Goal: Task Accomplishment & Management: Manage account settings

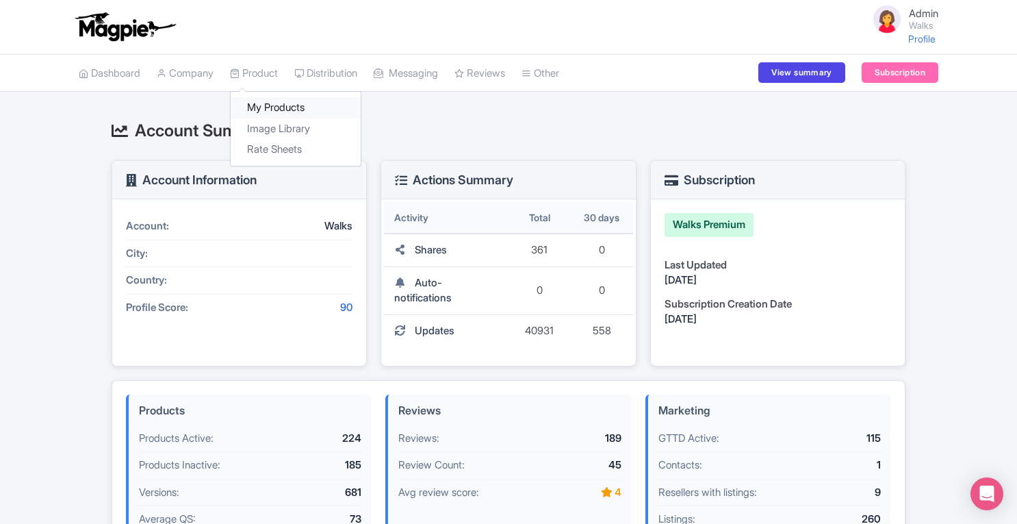
click at [266, 105] on link "My Products" at bounding box center [296, 107] width 130 height 21
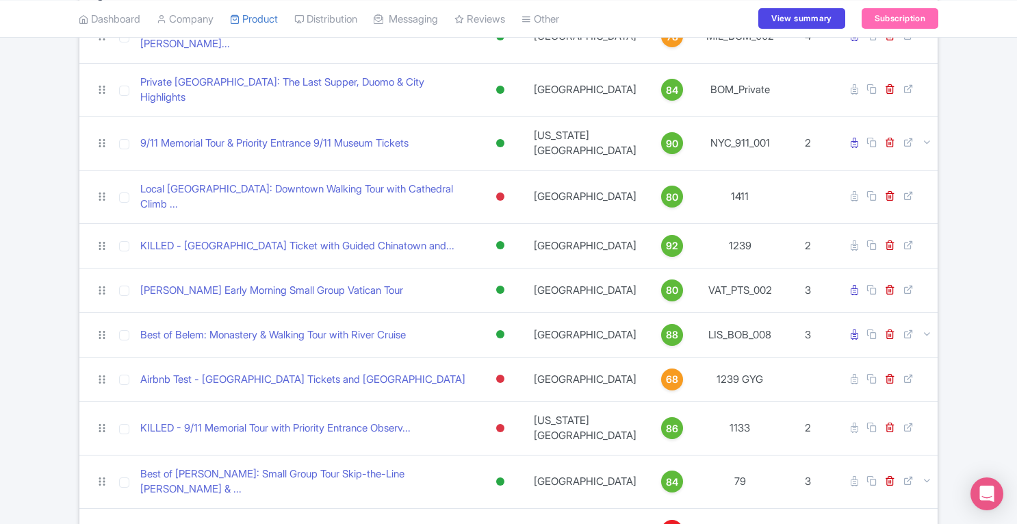
scroll to position [183, 0]
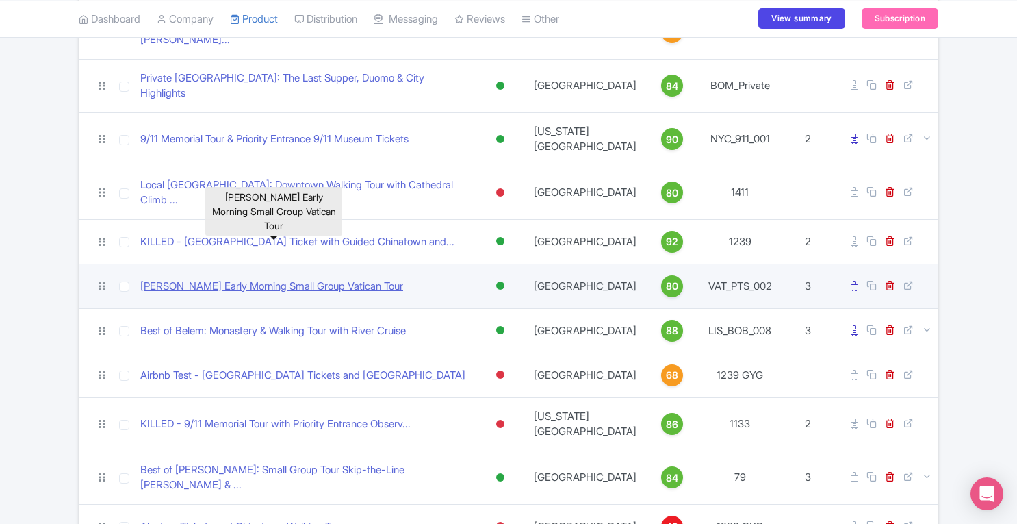
click at [280, 279] on link "Pristine Sistine Early Morning Small Group Vatican Tour" at bounding box center [271, 287] width 263 height 16
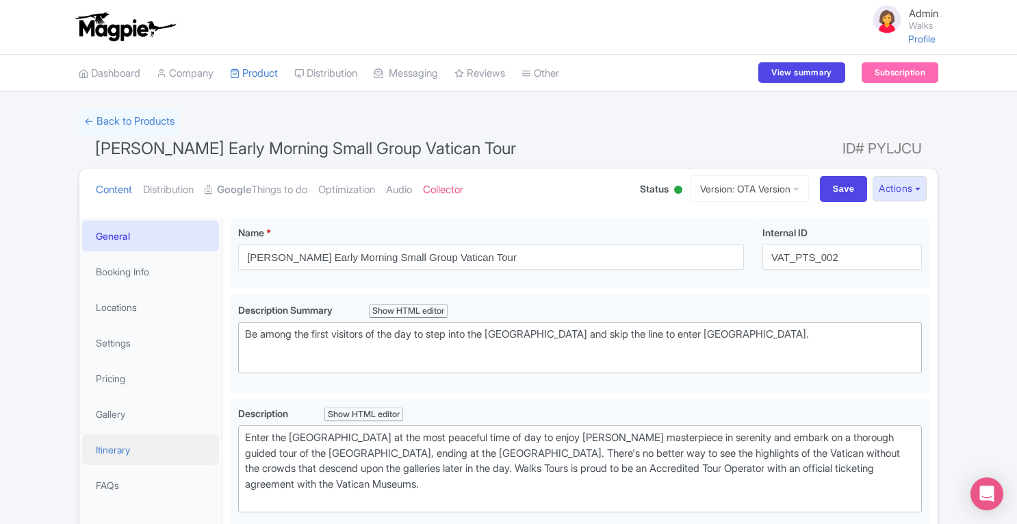
click at [116, 452] on link "Itinerary" at bounding box center [150, 449] width 137 height 31
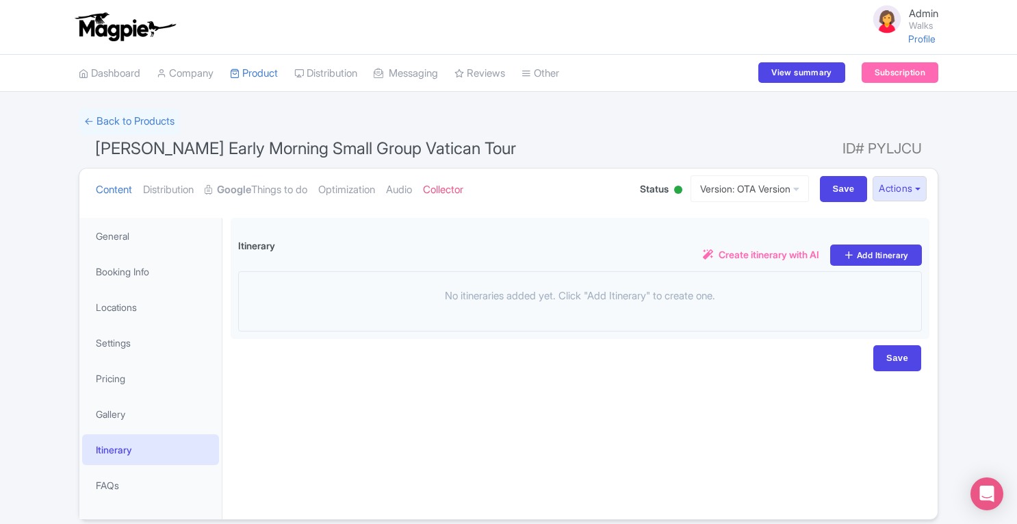
scroll to position [53, 0]
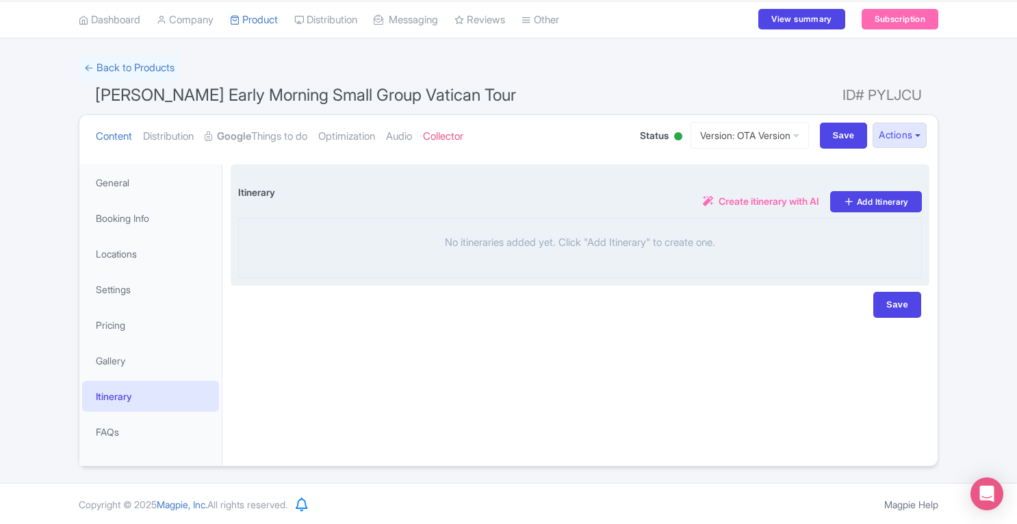
click at [762, 201] on span "Create itinerary with AI" at bounding box center [769, 201] width 101 height 14
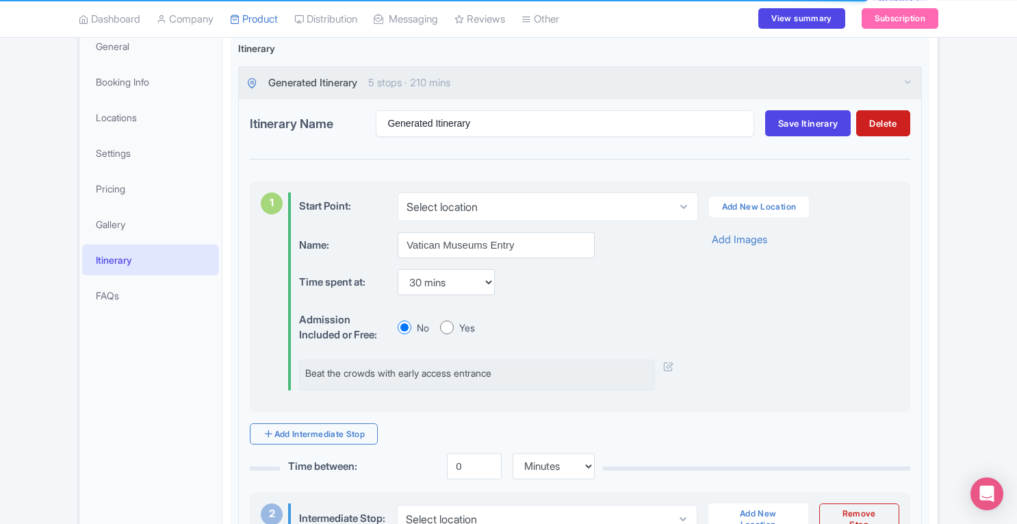
scroll to position [0, 0]
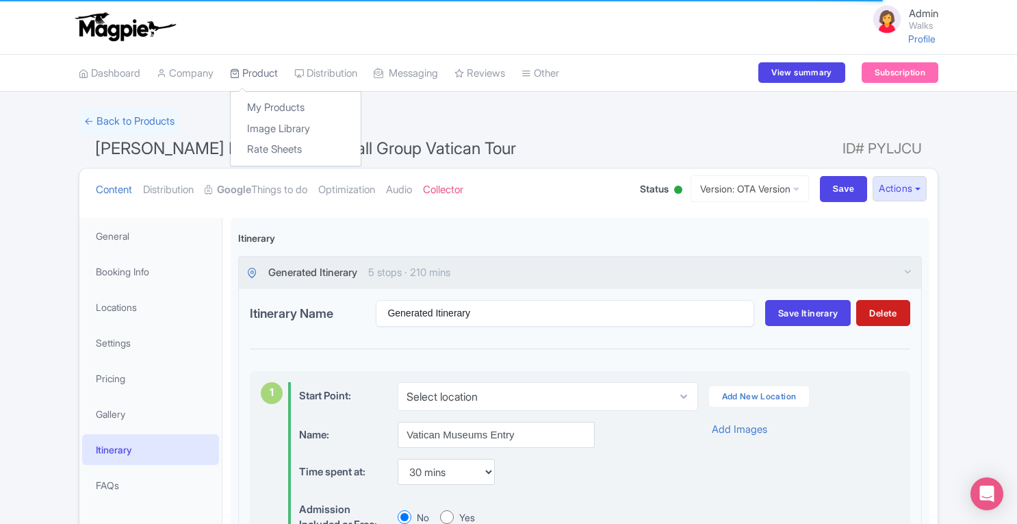
click at [255, 77] on link "Product" at bounding box center [254, 74] width 48 height 38
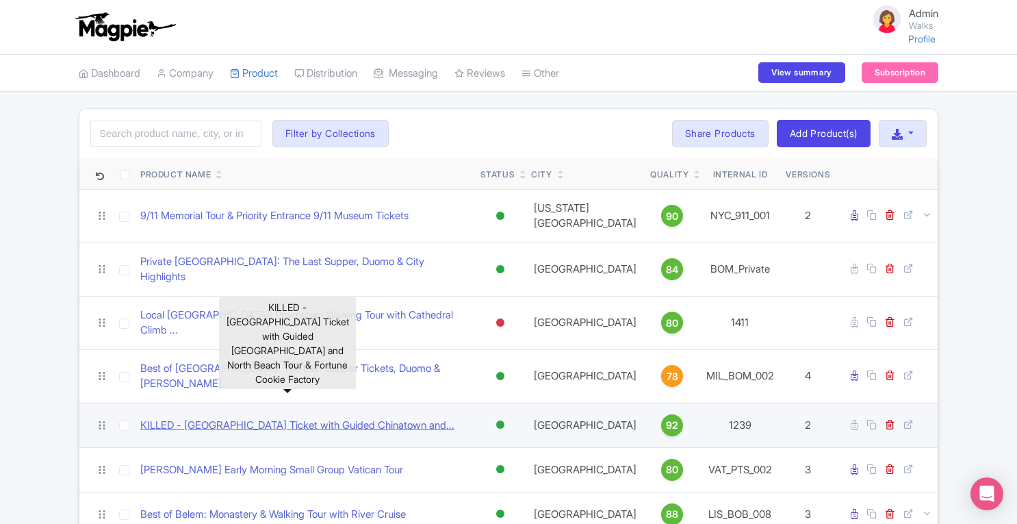
click at [246, 417] on link "KILLED - Alcatraz Island Ticket with Guided Chinatown and..." at bounding box center [297, 425] width 314 height 16
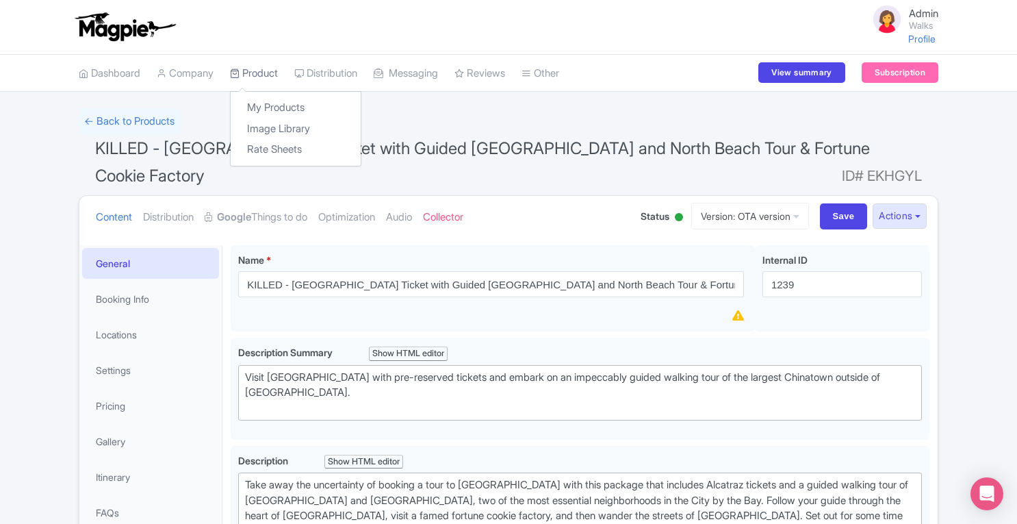
click at [265, 79] on link "Product" at bounding box center [254, 74] width 48 height 38
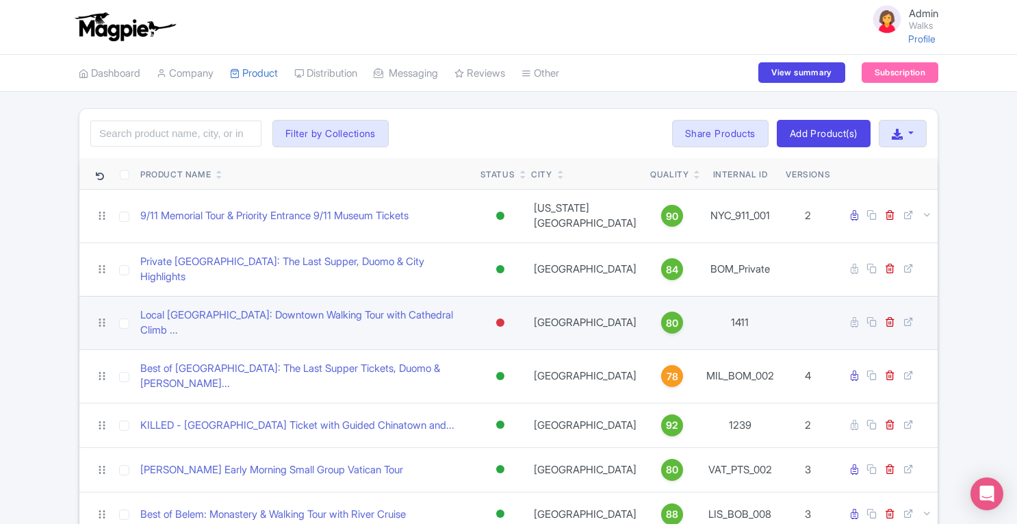
click at [504, 318] on div at bounding box center [500, 322] width 8 height 8
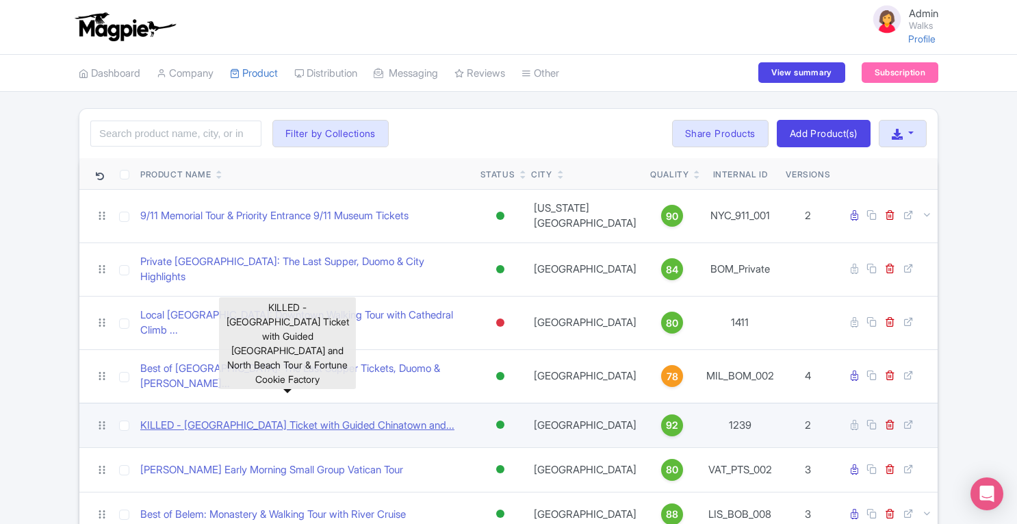
click at [265, 417] on link "KILLED - Alcatraz Island Ticket with Guided Chinatown and..." at bounding box center [297, 425] width 314 height 16
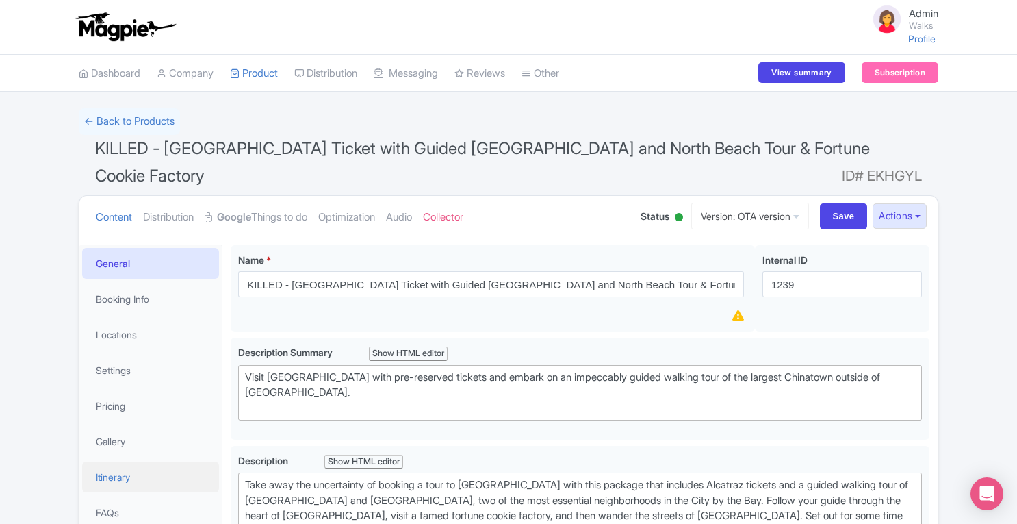
click at [127, 470] on link "Itinerary" at bounding box center [150, 476] width 137 height 31
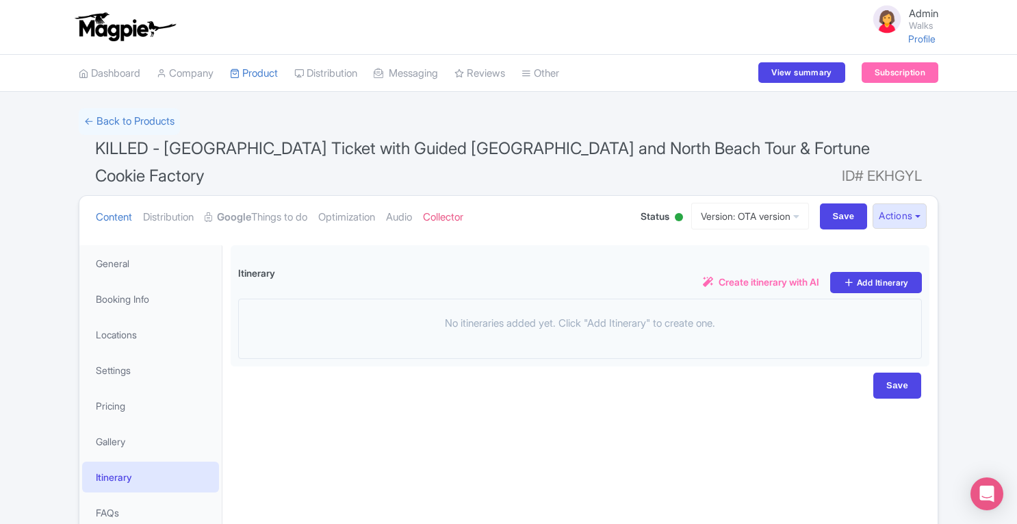
scroll to position [75, 0]
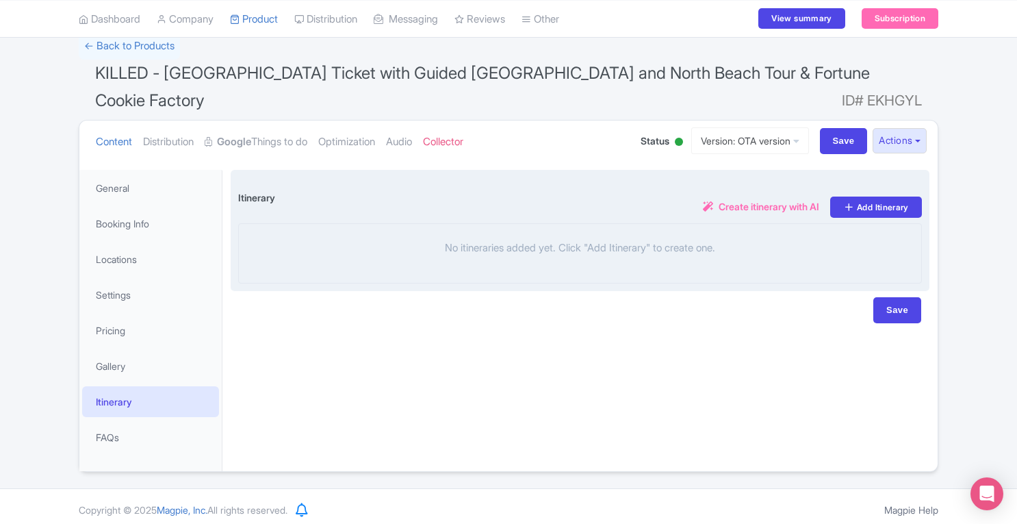
click at [739, 205] on span "Create itinerary with AI" at bounding box center [769, 206] width 101 height 14
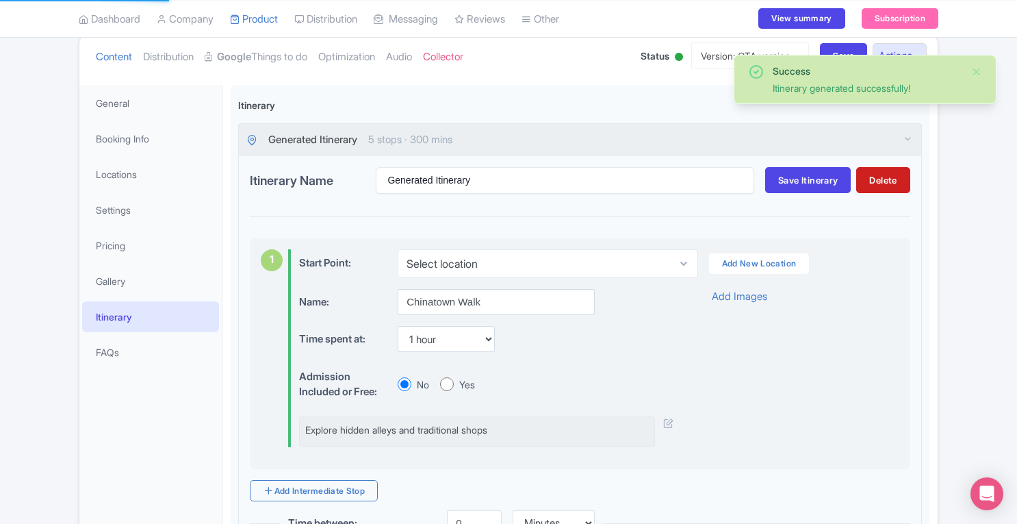
scroll to position [151, 0]
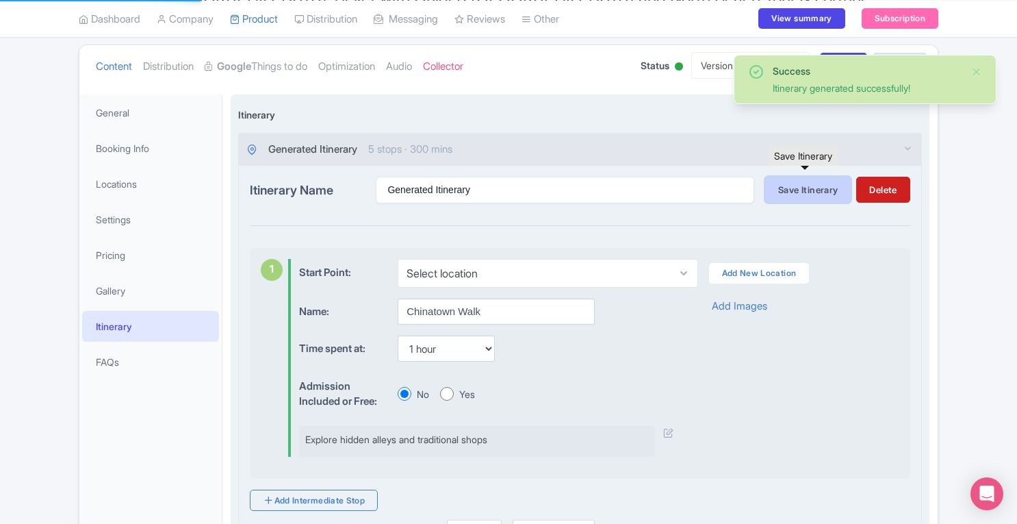
click at [785, 190] on button "Save Itinerary" at bounding box center [808, 190] width 86 height 26
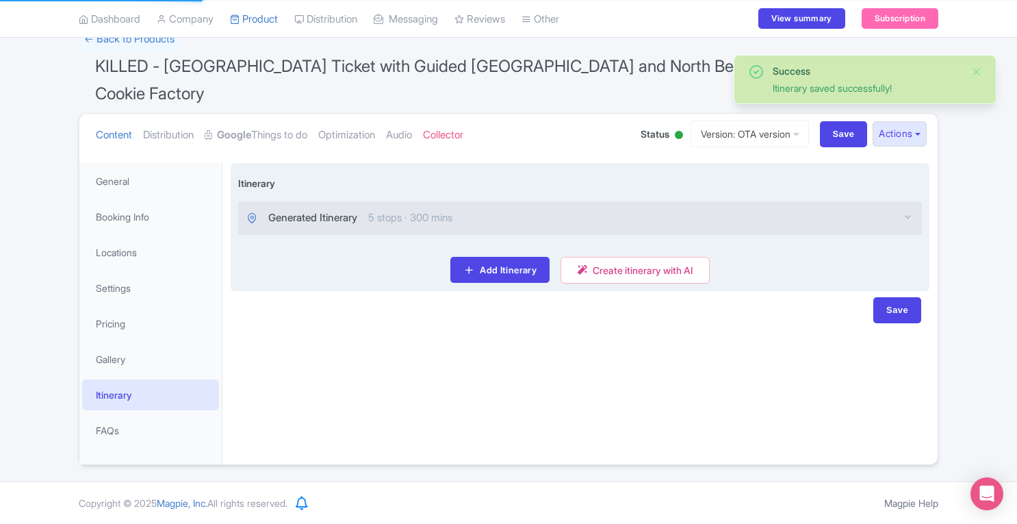
scroll to position [75, 0]
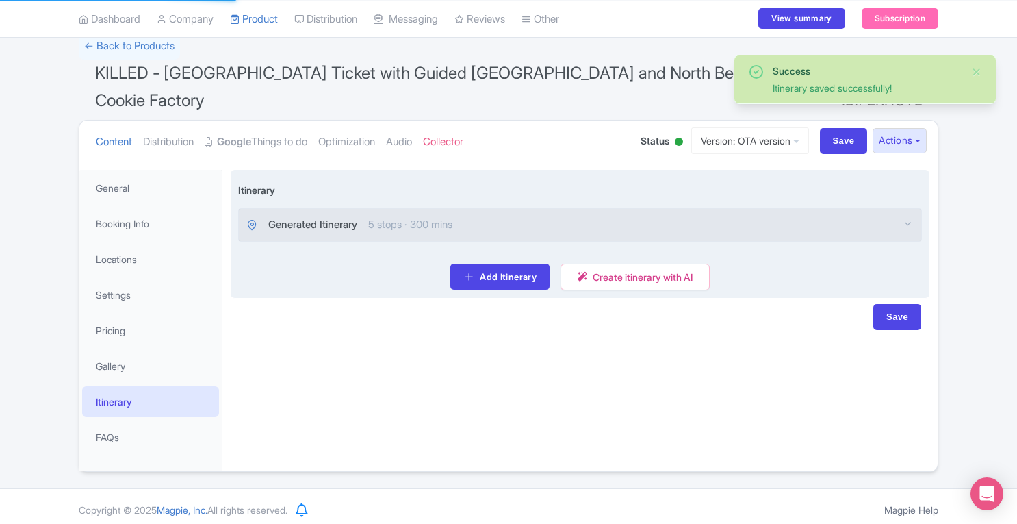
click at [902, 214] on div "Generated Itinerary 5 stops · 300 mins" at bounding box center [580, 225] width 682 height 32
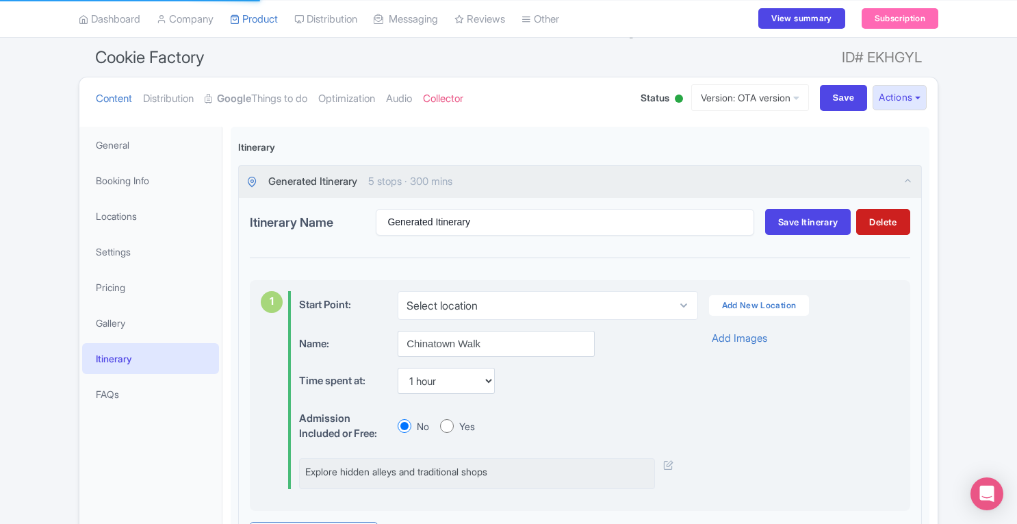
scroll to position [56, 0]
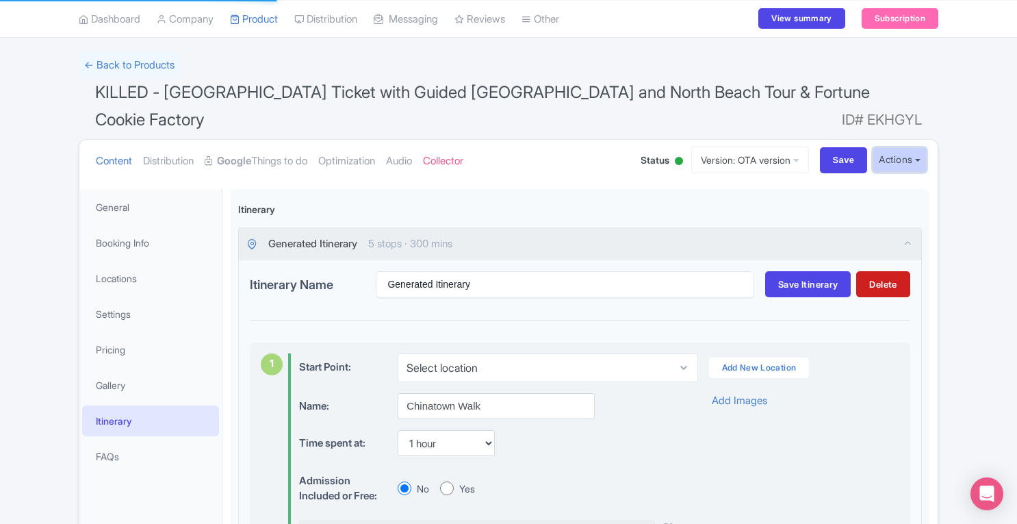
click at [905, 149] on button "Actions" at bounding box center [900, 159] width 54 height 25
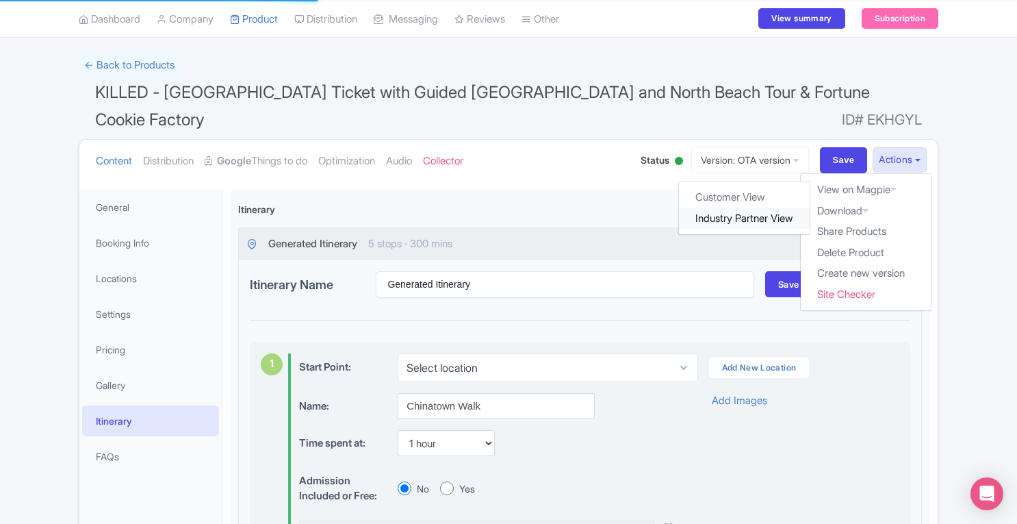
click at [748, 212] on link "Industry Partner View" at bounding box center [745, 218] width 131 height 21
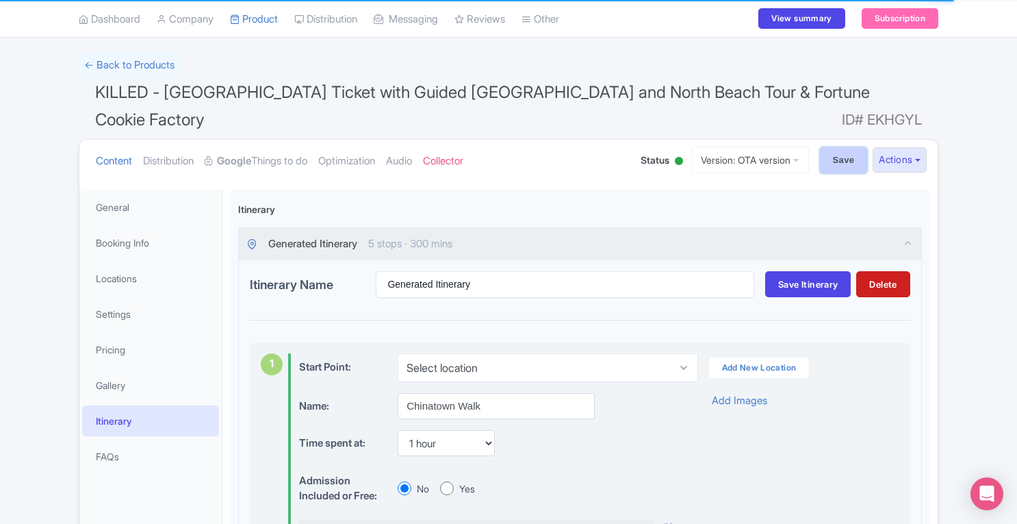
click at [848, 151] on input "Save" at bounding box center [844, 160] width 48 height 26
type input "Saving..."
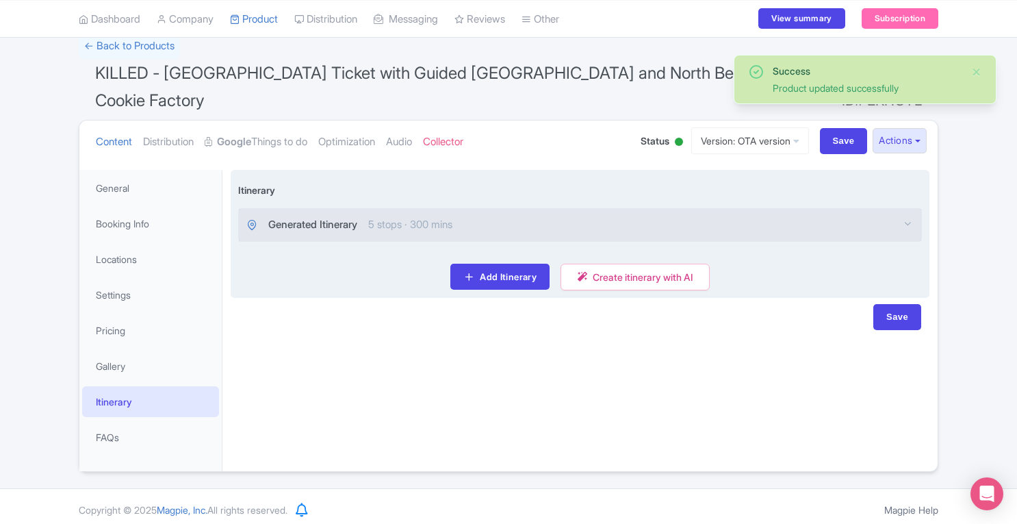
scroll to position [75, 0]
click at [517, 209] on div "Generated Itinerary 5 stops · 300 mins" at bounding box center [580, 225] width 682 height 32
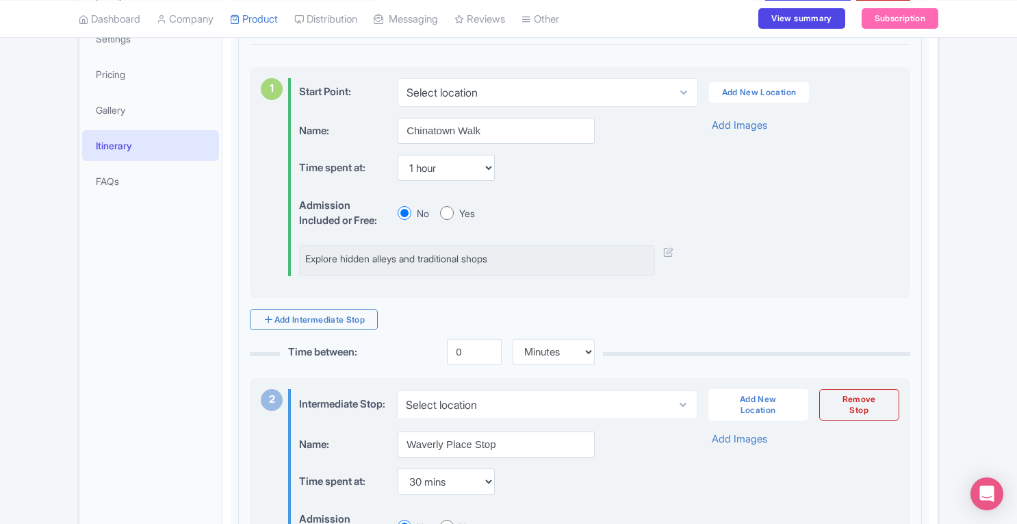
scroll to position [319, 0]
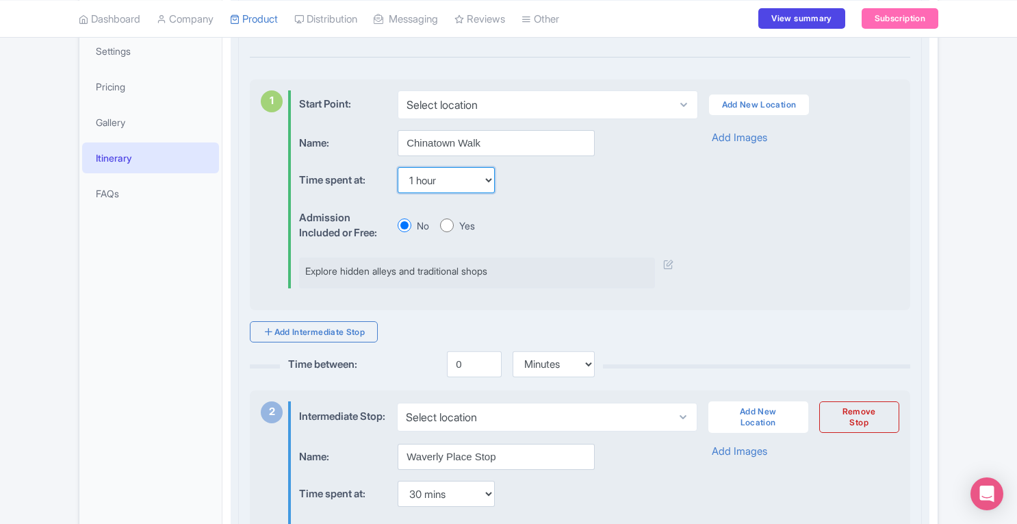
click at [489, 174] on select "None 15 mins 30 mins 45 mins 1 hour 1 hour 15 mins 1 hour 30 mins 1 hour 45 min…" at bounding box center [446, 180] width 97 height 26
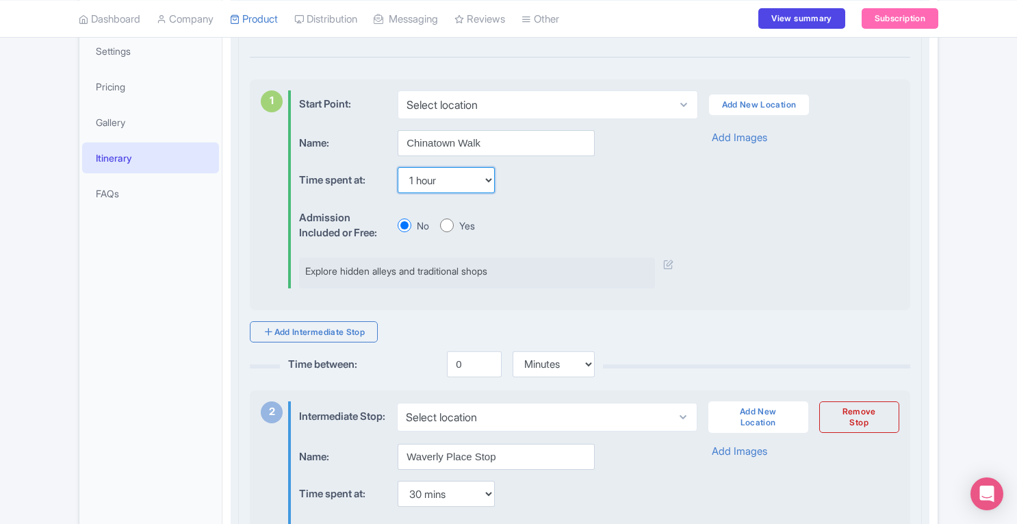
click at [437, 178] on select "None 15 mins 30 mins 45 mins 1 hour 1 hour 15 mins 1 hour 30 mins 1 hour 45 min…" at bounding box center [446, 180] width 97 height 26
click at [519, 172] on div "Time spent at: None 15 mins 30 mins 45 mins 1 hour 1 hour 15 mins 1 hour 30 min…" at bounding box center [486, 180] width 374 height 27
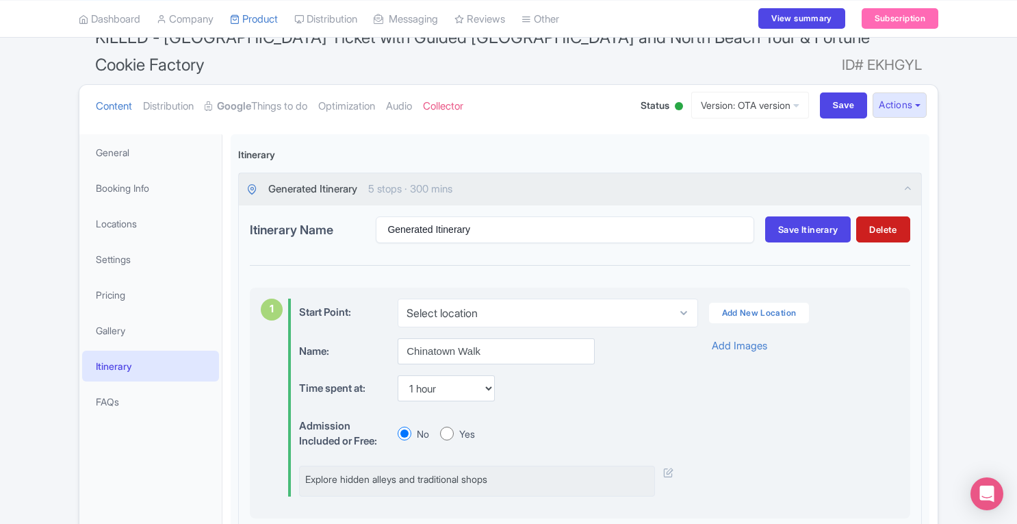
scroll to position [116, 0]
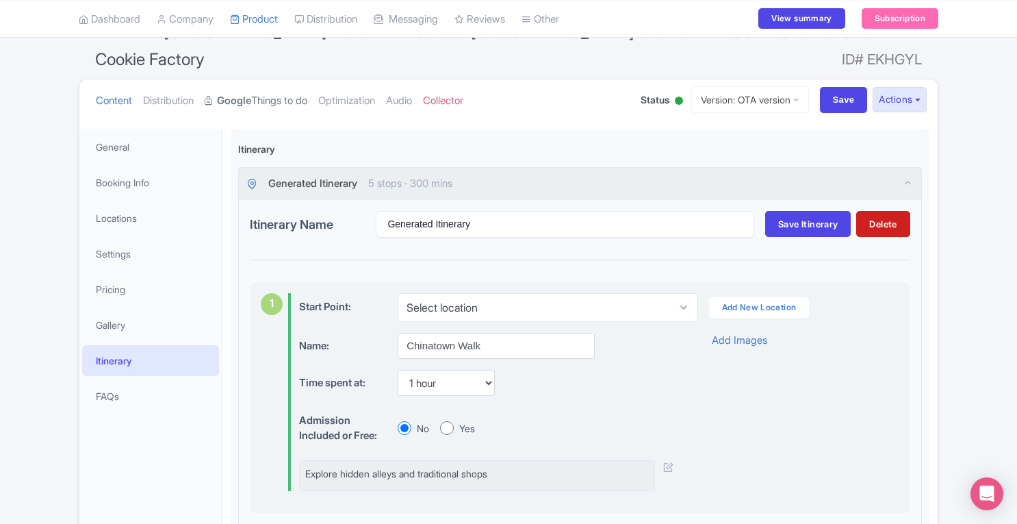
click at [251, 98] on strong "Google" at bounding box center [234, 101] width 34 height 16
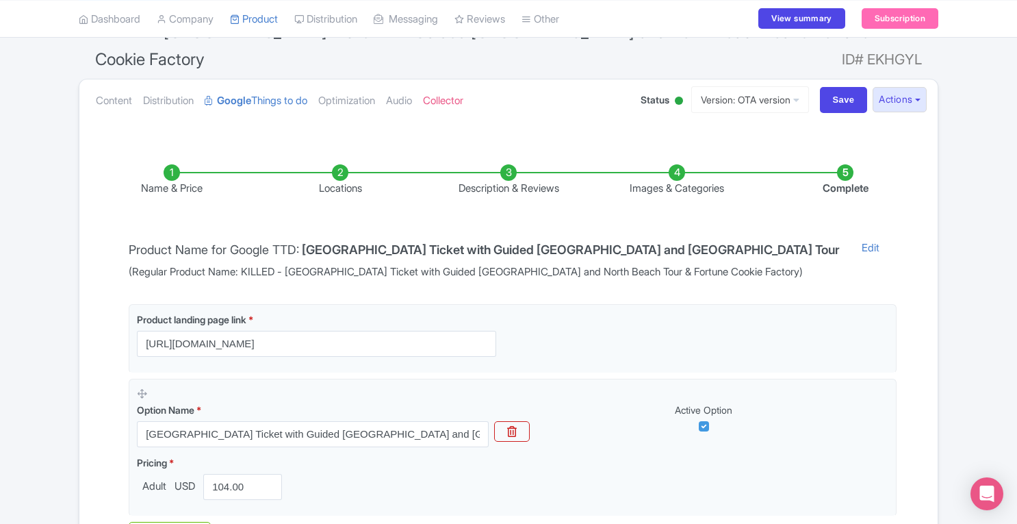
click at [341, 165] on li "Locations" at bounding box center [340, 180] width 168 height 32
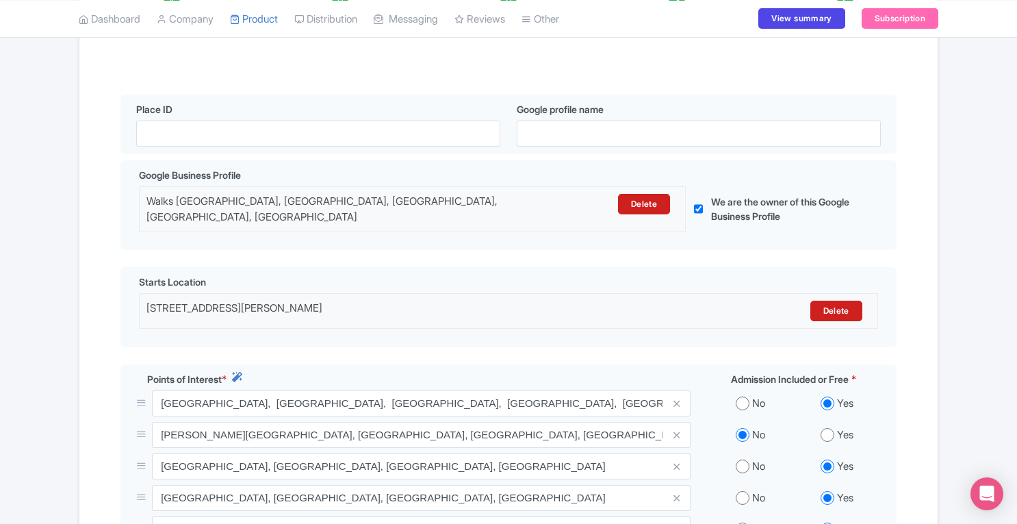
scroll to position [267, 0]
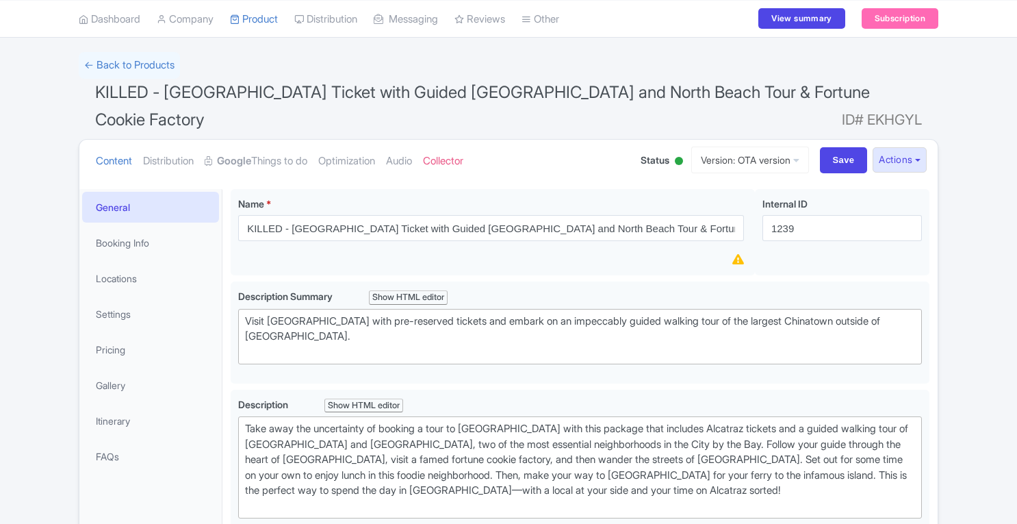
scroll to position [56, 0]
click at [136, 409] on link "Itinerary" at bounding box center [150, 420] width 137 height 31
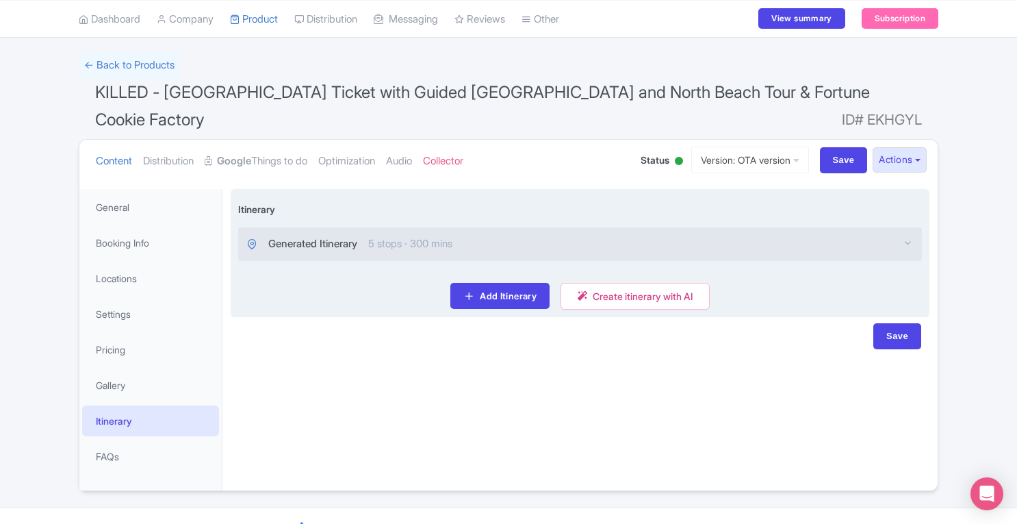
click at [899, 234] on div "Generated Itinerary 5 stops · 300 mins" at bounding box center [580, 244] width 682 height 32
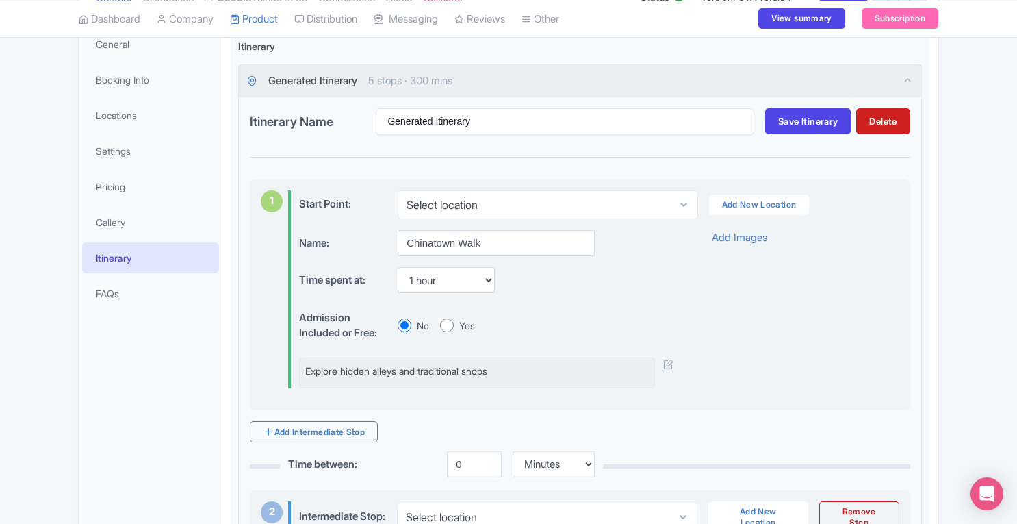
scroll to position [0, 0]
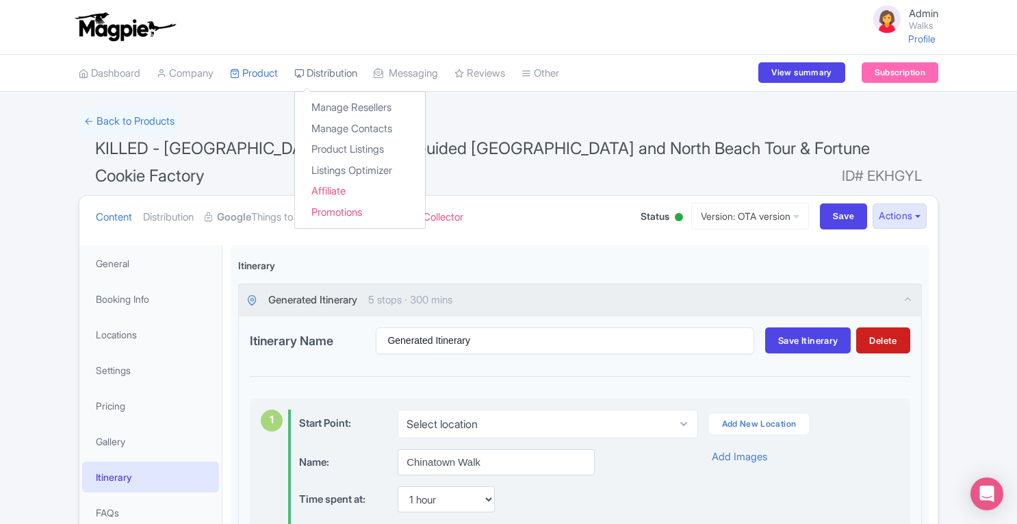
click at [342, 79] on link "Distribution" at bounding box center [325, 74] width 63 height 38
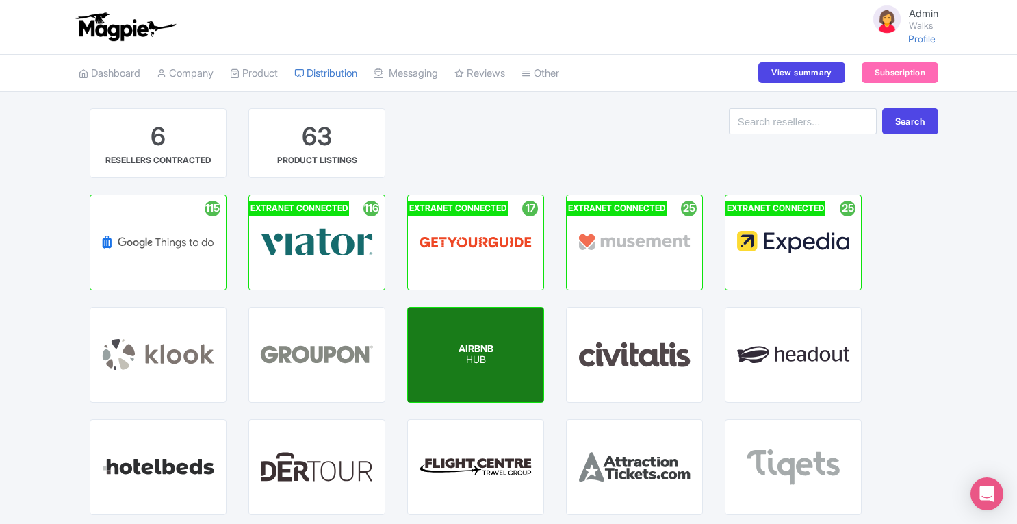
click at [487, 368] on div "AIRBNB HUB" at bounding box center [476, 354] width 136 height 94
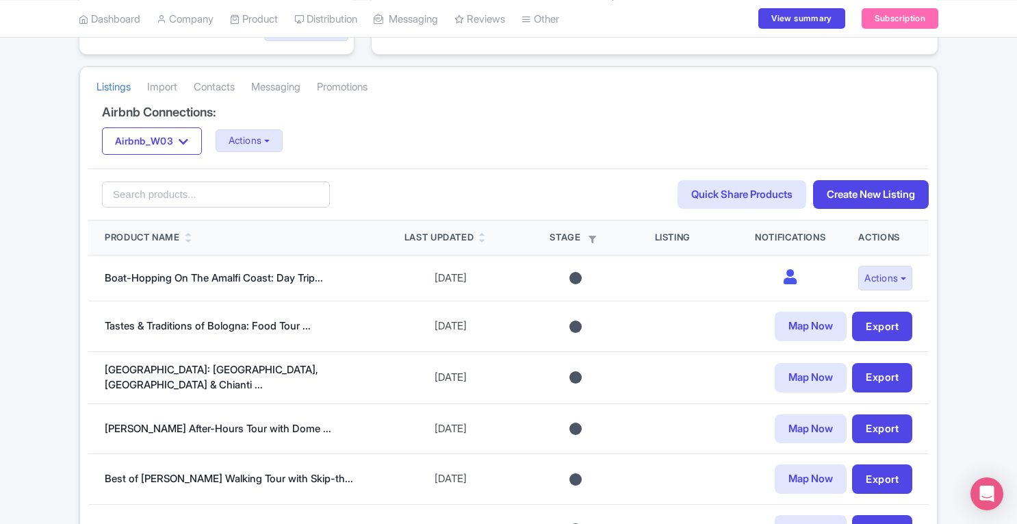
scroll to position [211, 0]
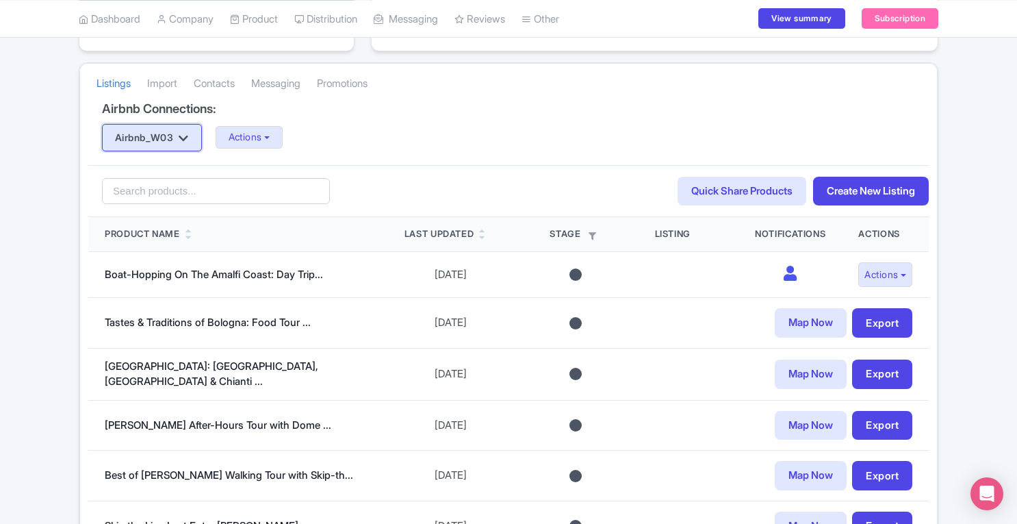
click at [181, 132] on button "Airbnb_W03" at bounding box center [152, 137] width 100 height 27
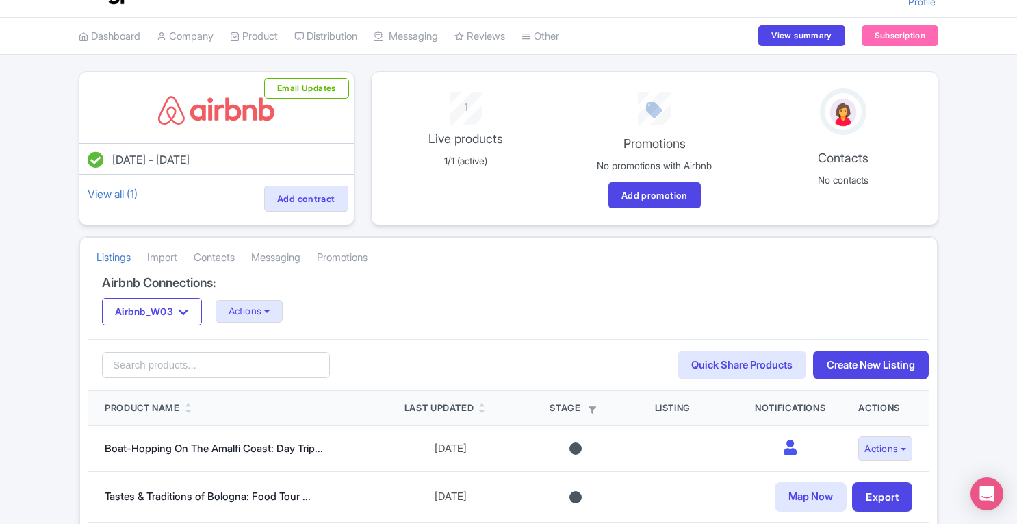
scroll to position [45, 0]
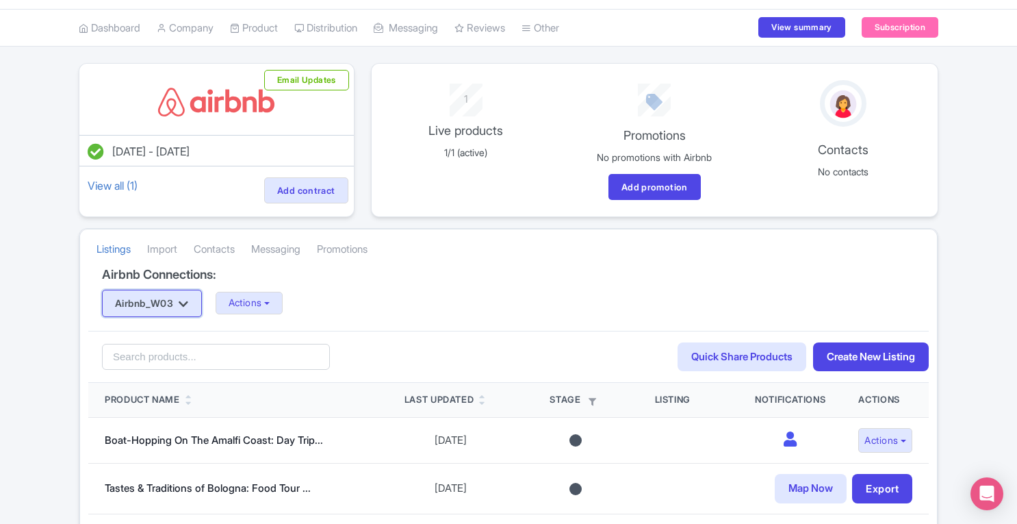
click at [172, 305] on button "Airbnb_W03" at bounding box center [152, 303] width 100 height 27
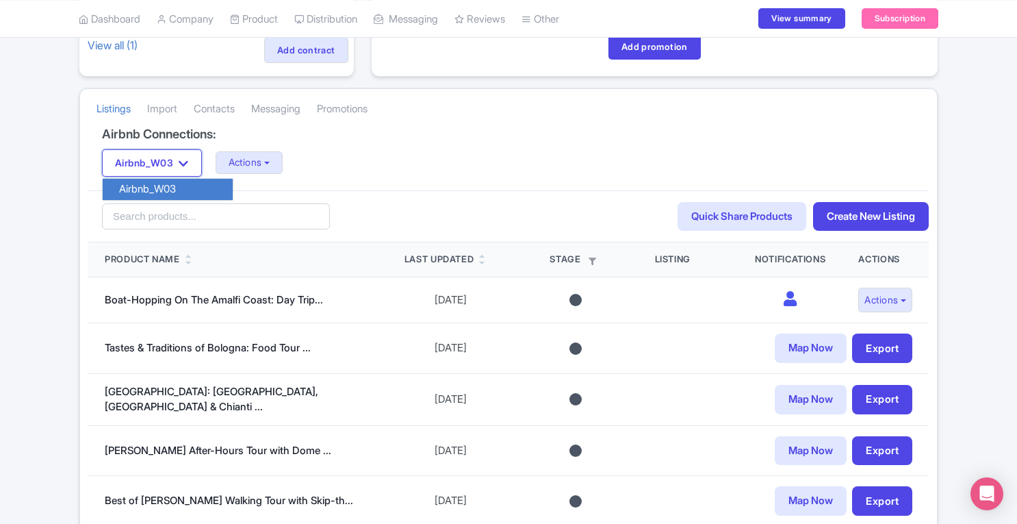
scroll to position [193, 0]
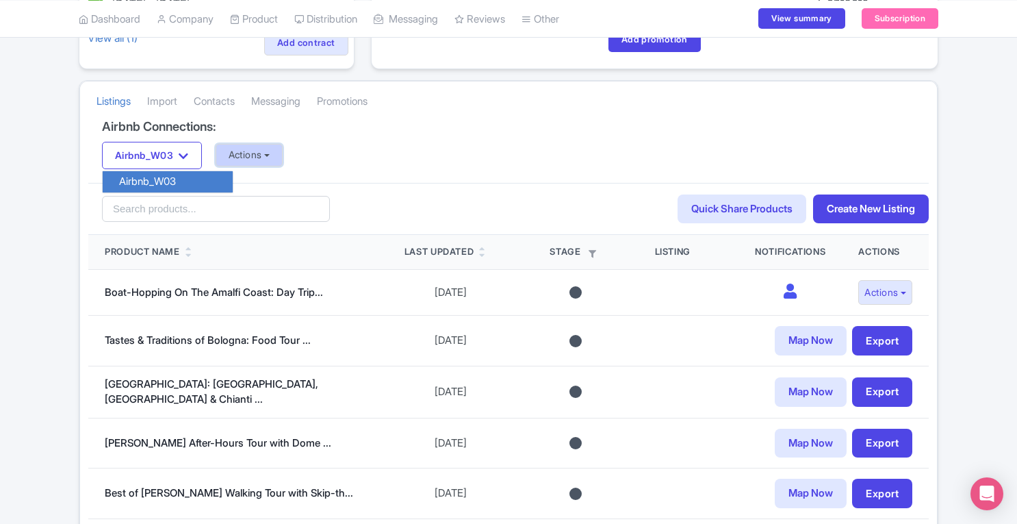
click at [283, 158] on button "Actions" at bounding box center [250, 155] width 68 height 23
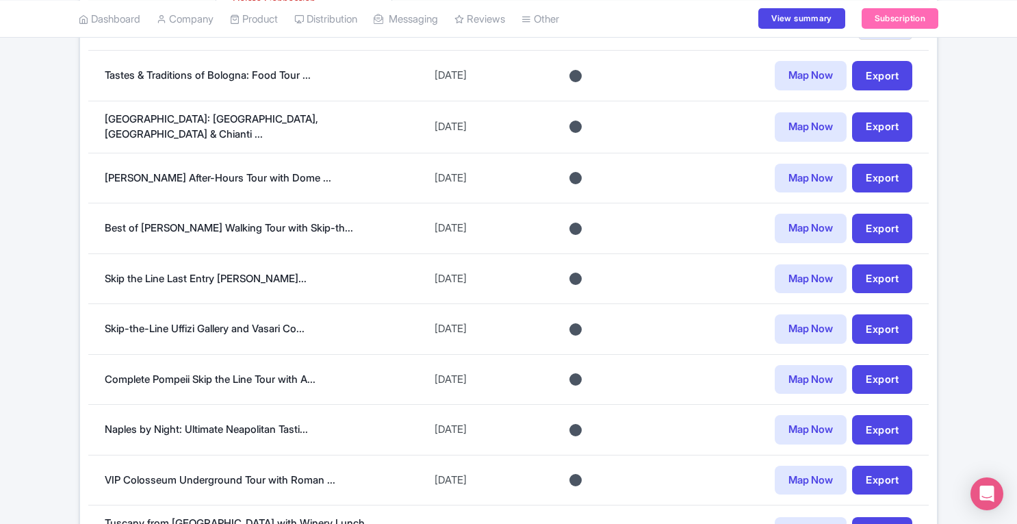
scroll to position [460, 0]
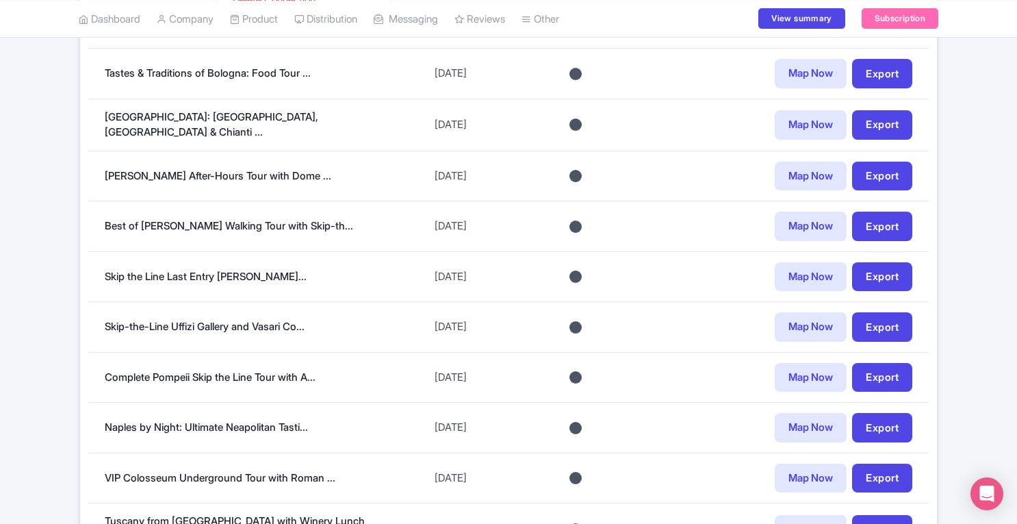
drag, startPoint x: 1015, startPoint y: 169, endPoint x: 1021, endPoint y: 154, distance: 16.3
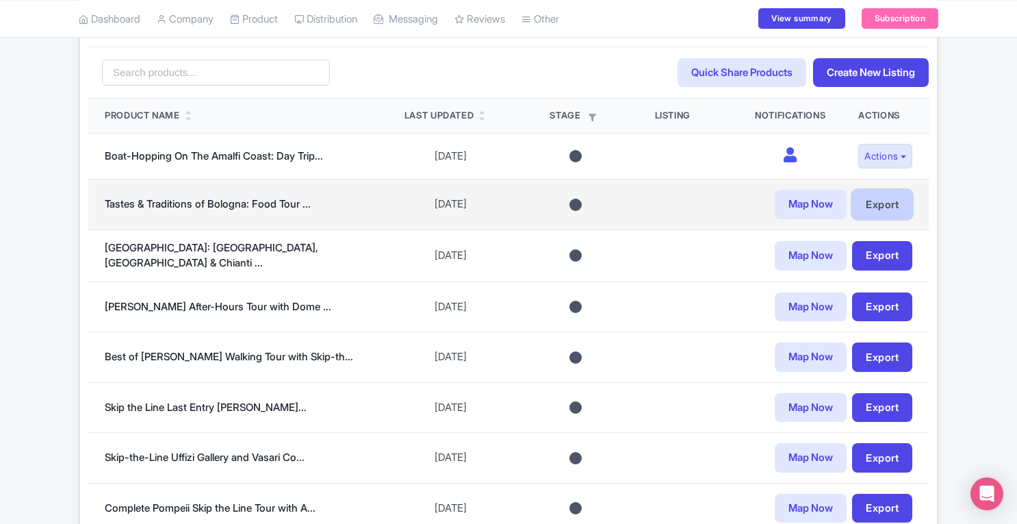
click at [892, 196] on link "Export" at bounding box center [882, 204] width 60 height 29
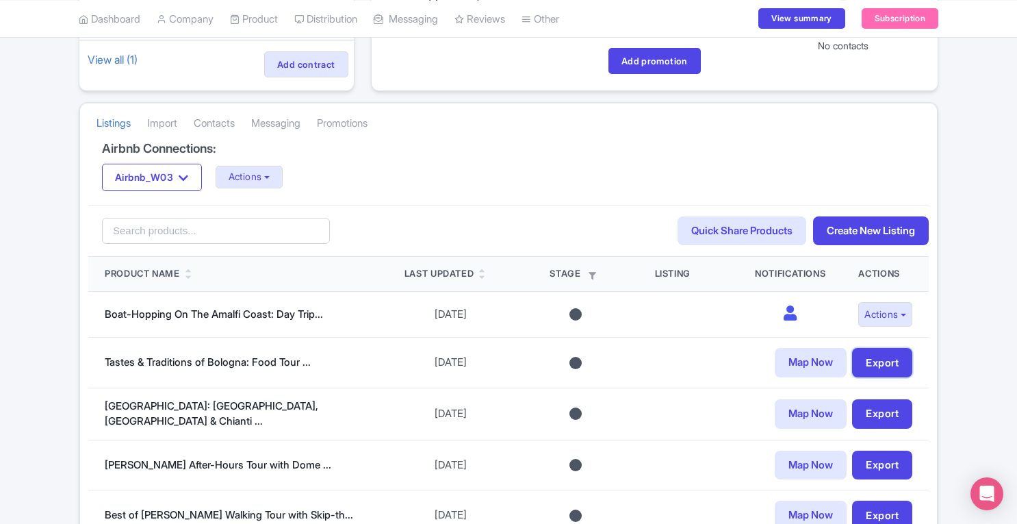
scroll to position [159, 0]
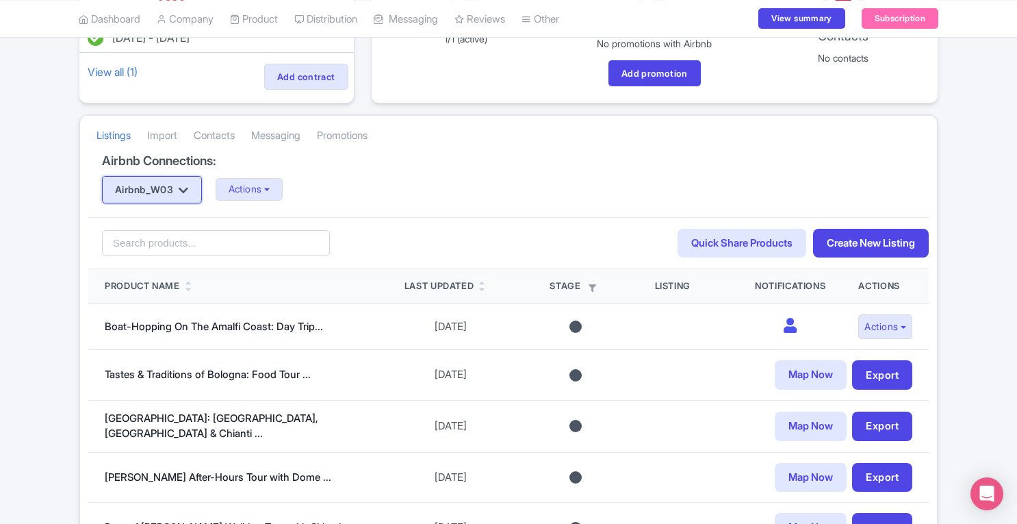
click at [186, 188] on icon "button" at bounding box center [184, 190] width 10 height 11
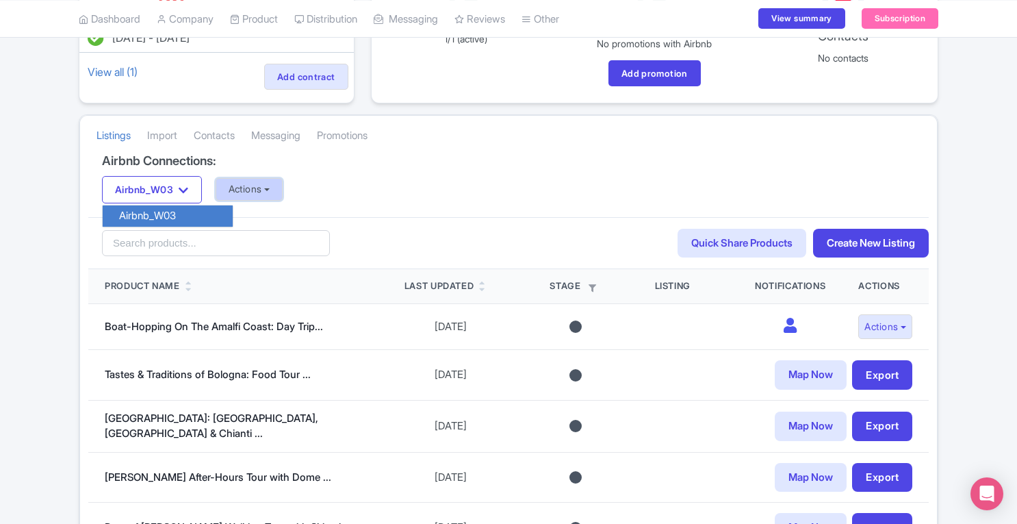
click at [266, 191] on button "Actions" at bounding box center [250, 189] width 68 height 23
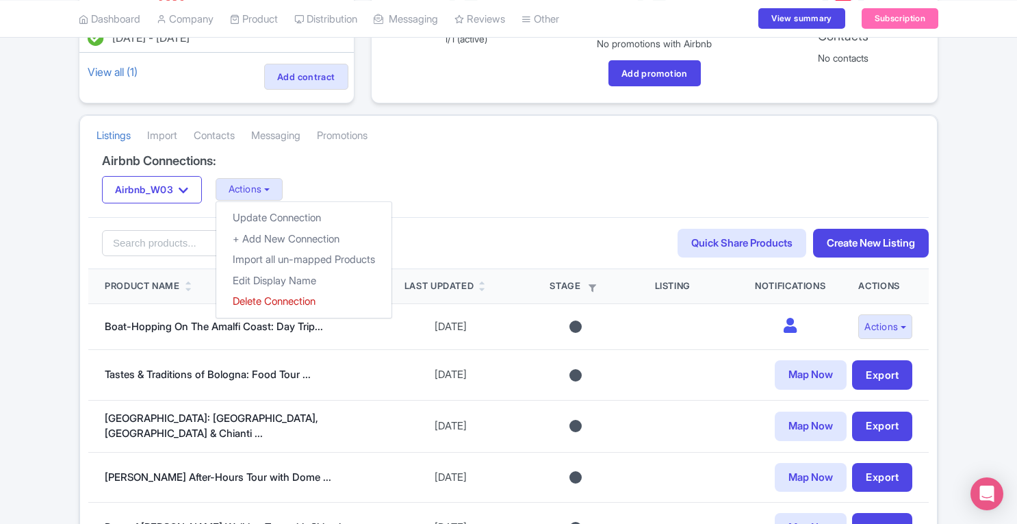
click at [472, 179] on div "Airbnb_W03 Airbnb_W03 Actions Update Connection + Add New Connection Import all…" at bounding box center [508, 189] width 813 height 27
